Goal: Task Accomplishment & Management: Manage account settings

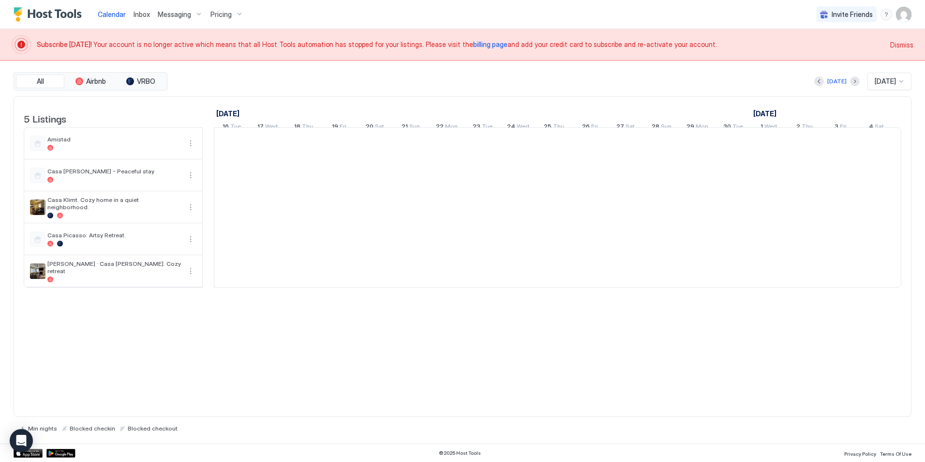
scroll to position [0, 538]
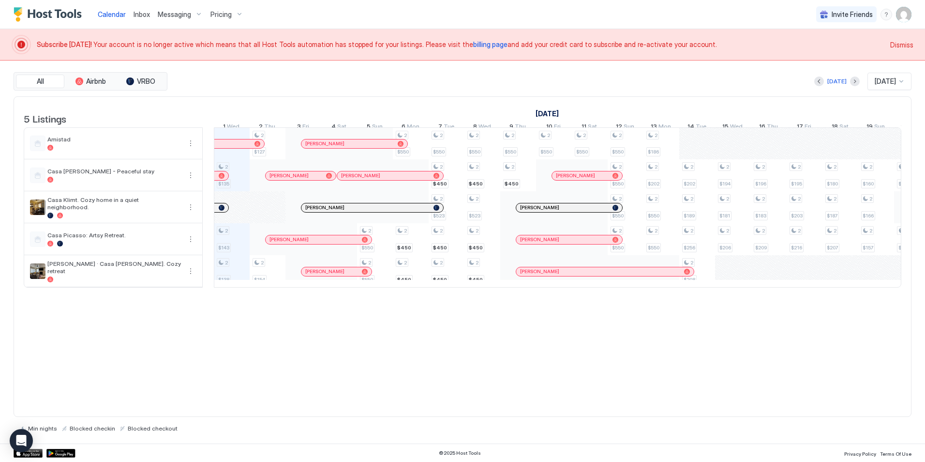
click at [473, 43] on span "billing page" at bounding box center [490, 44] width 34 height 8
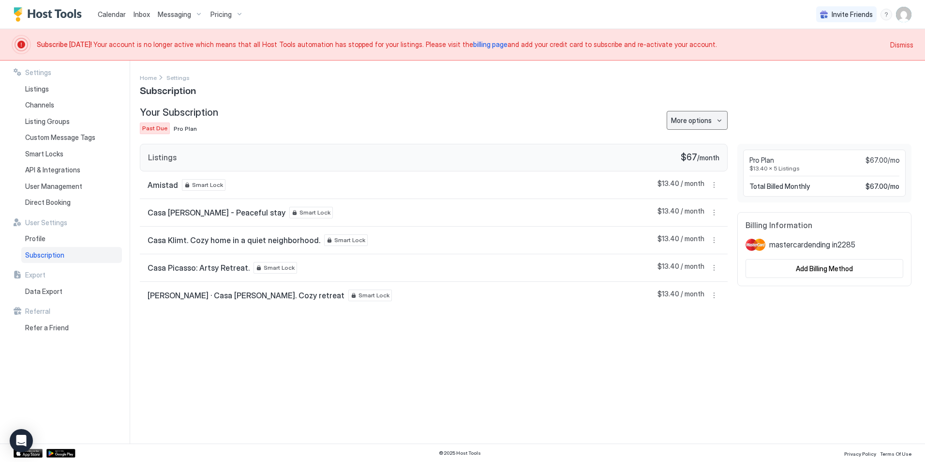
click at [718, 120] on button "More options" at bounding box center [697, 120] width 61 height 19
click at [777, 107] on div at bounding box center [462, 231] width 925 height 462
click at [714, 187] on button "More options" at bounding box center [715, 185] width 12 height 12
click at [720, 352] on div at bounding box center [462, 231] width 925 height 462
click at [713, 291] on button "More options" at bounding box center [715, 295] width 12 height 12
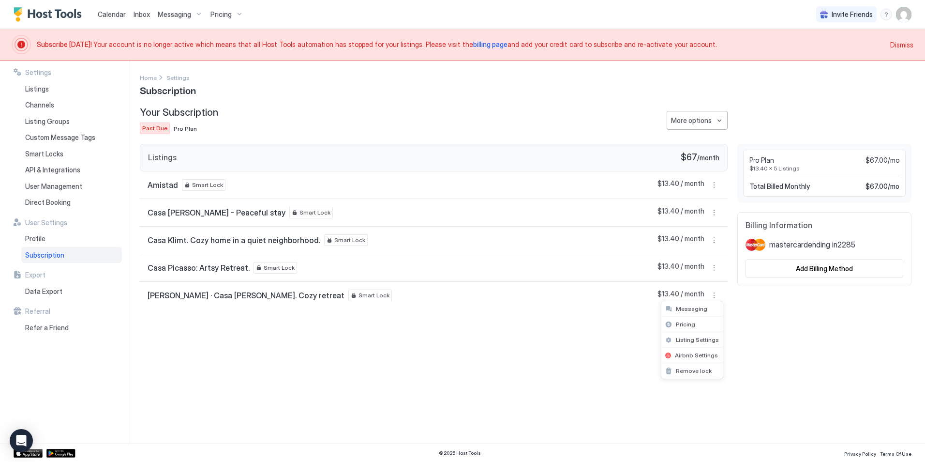
click at [772, 314] on div at bounding box center [462, 231] width 925 height 462
click at [806, 267] on div "Add Billing Method" at bounding box center [824, 268] width 57 height 10
